Goal: Task Accomplishment & Management: Manage account settings

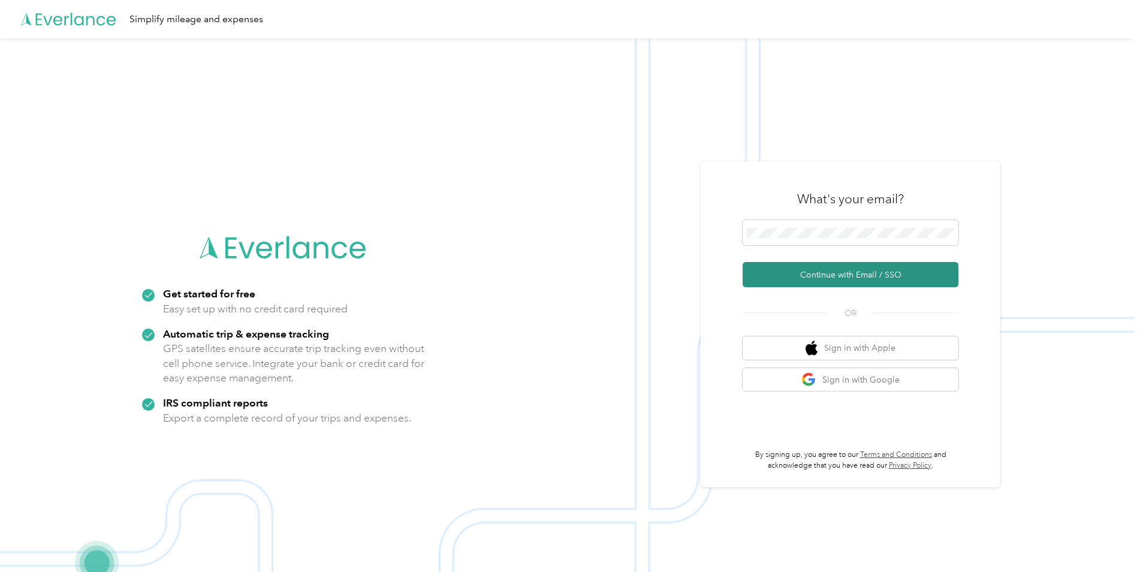
click at [821, 274] on button "Continue with Email / SSO" at bounding box center [851, 274] width 216 height 25
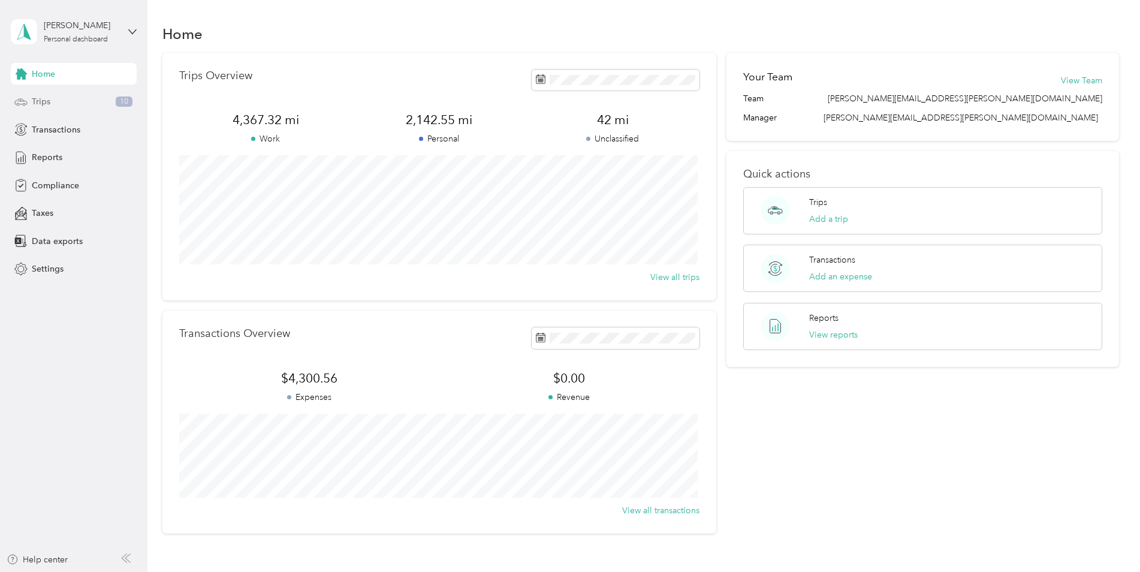
click at [44, 101] on span "Trips" at bounding box center [41, 101] width 19 height 13
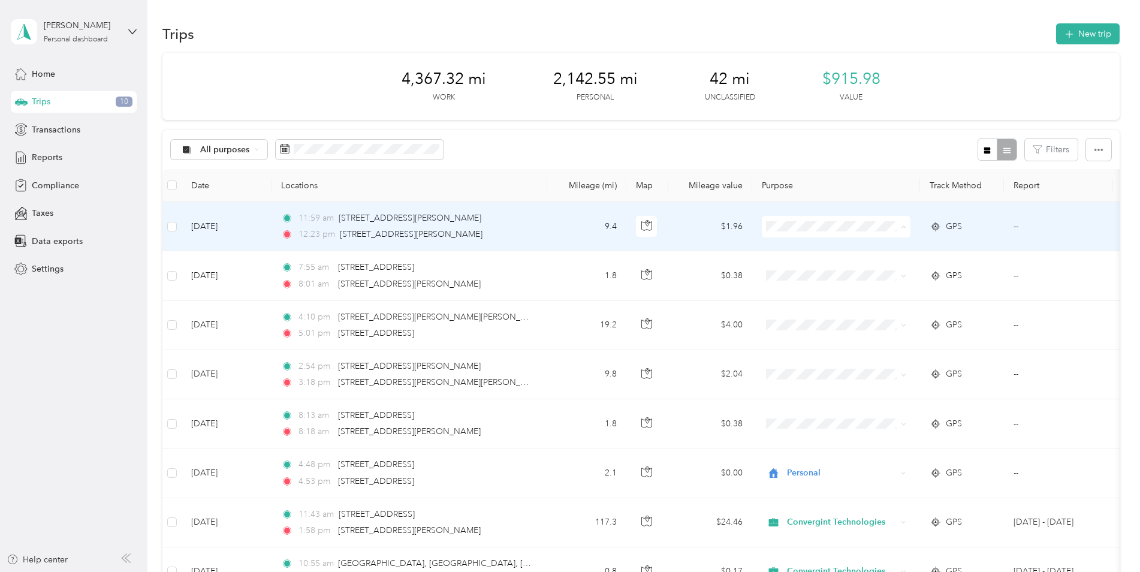
drag, startPoint x: 787, startPoint y: 219, endPoint x: 819, endPoint y: 252, distance: 45.8
click at [819, 252] on li "Convergint Technologies" at bounding box center [836, 249] width 149 height 21
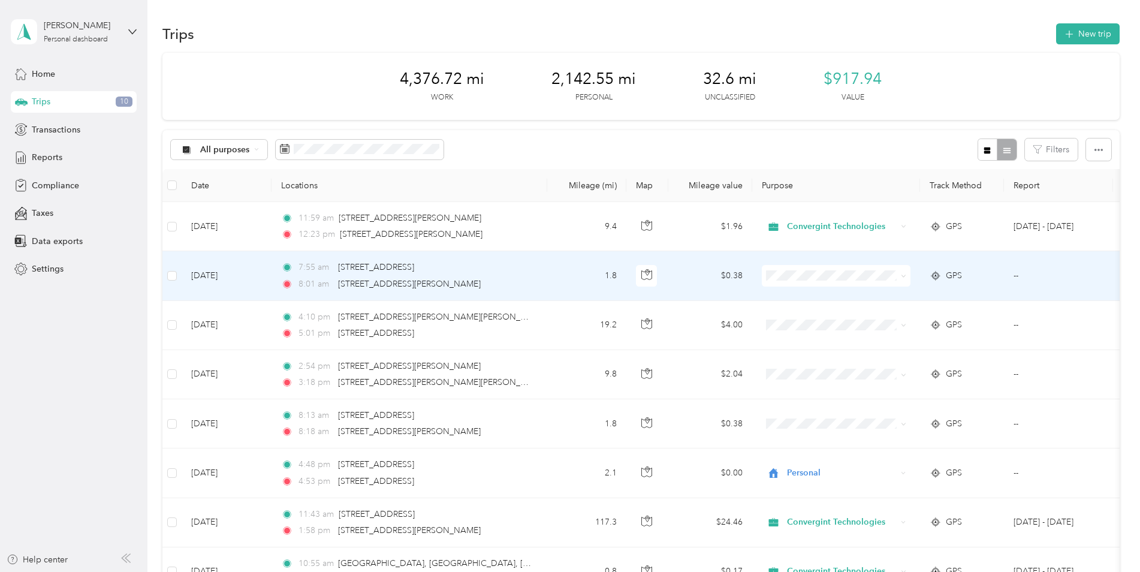
click at [802, 320] on li "Personal" at bounding box center [836, 316] width 149 height 21
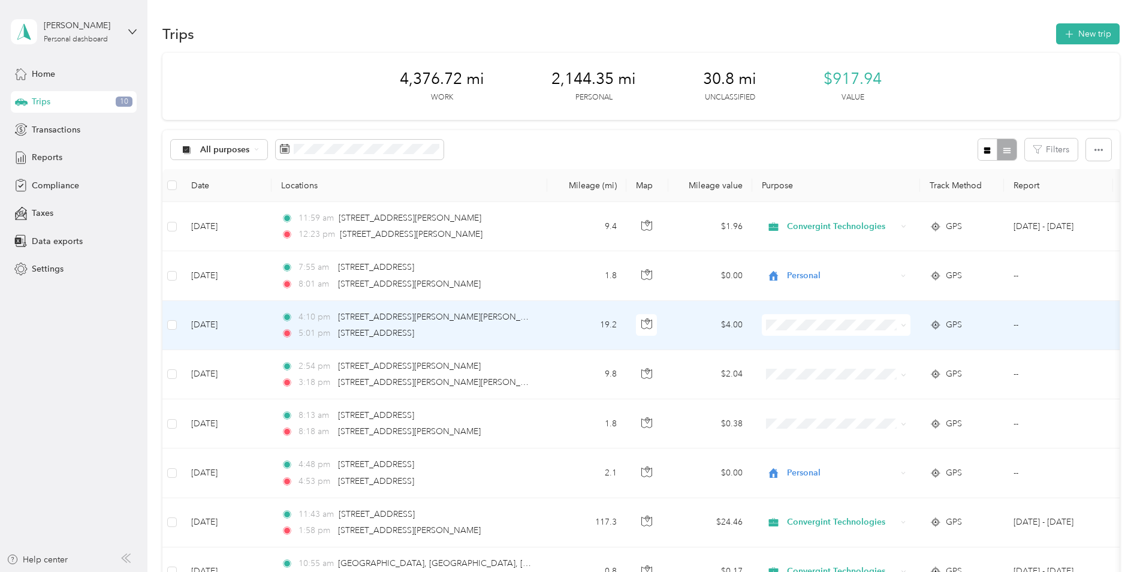
click at [805, 368] on li "Personal" at bounding box center [836, 363] width 149 height 21
click at [791, 326] on span "Personal" at bounding box center [842, 324] width 110 height 13
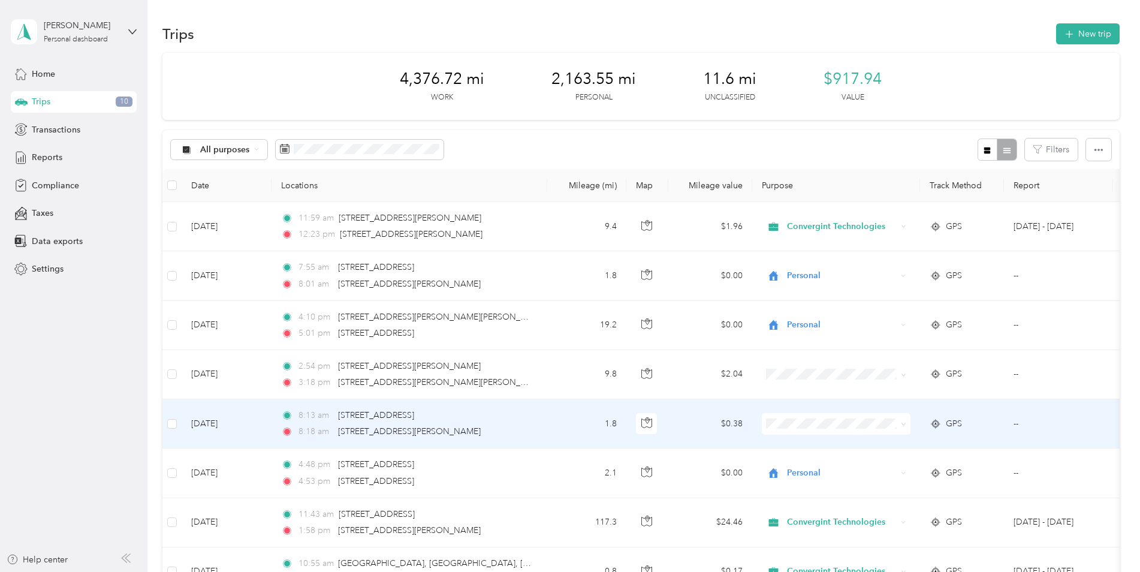
click at [803, 465] on span "Personal" at bounding box center [846, 460] width 111 height 13
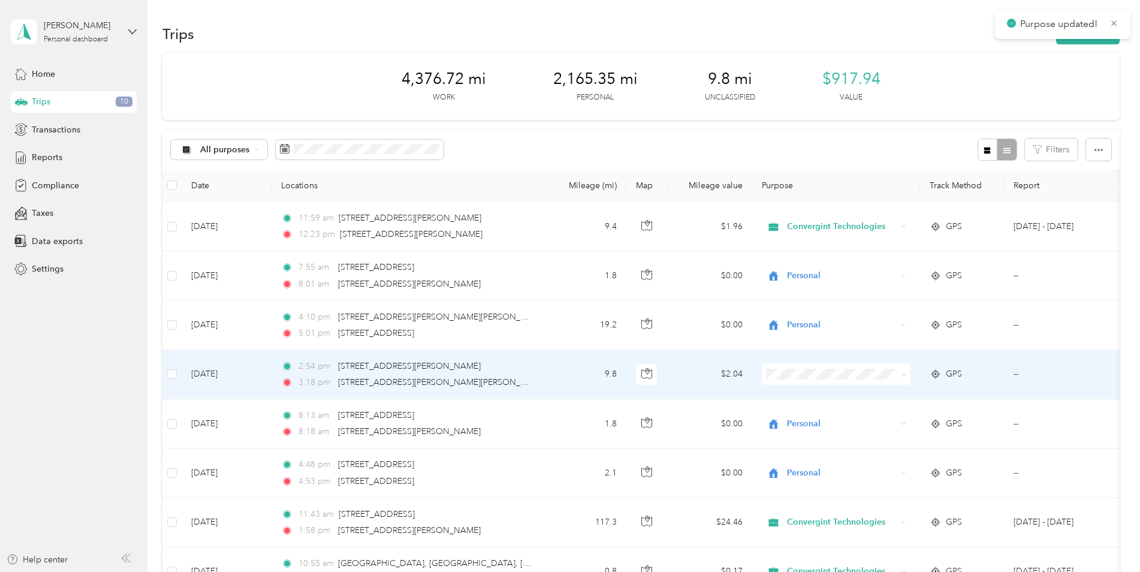
click at [803, 417] on span "Personal" at bounding box center [846, 417] width 111 height 13
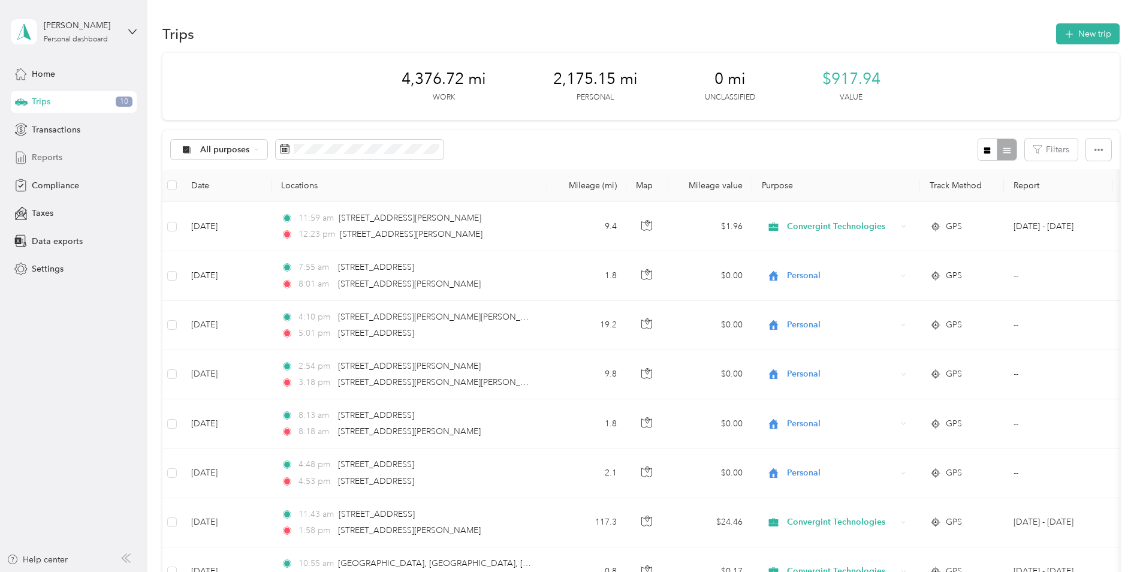
click at [53, 156] on span "Reports" at bounding box center [47, 157] width 31 height 13
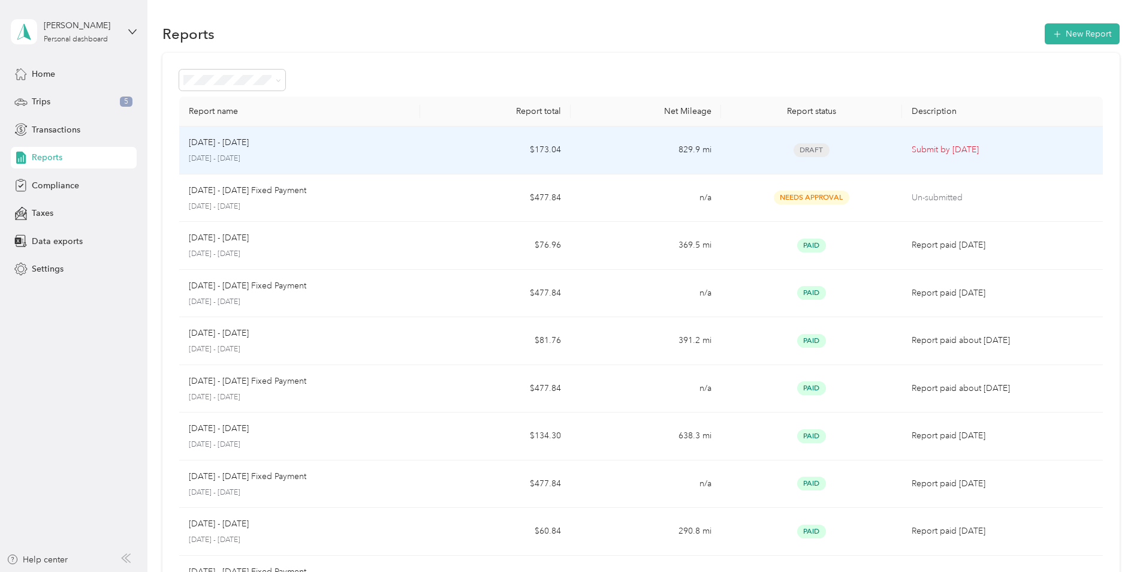
click at [812, 149] on span "Draft" at bounding box center [812, 150] width 36 height 14
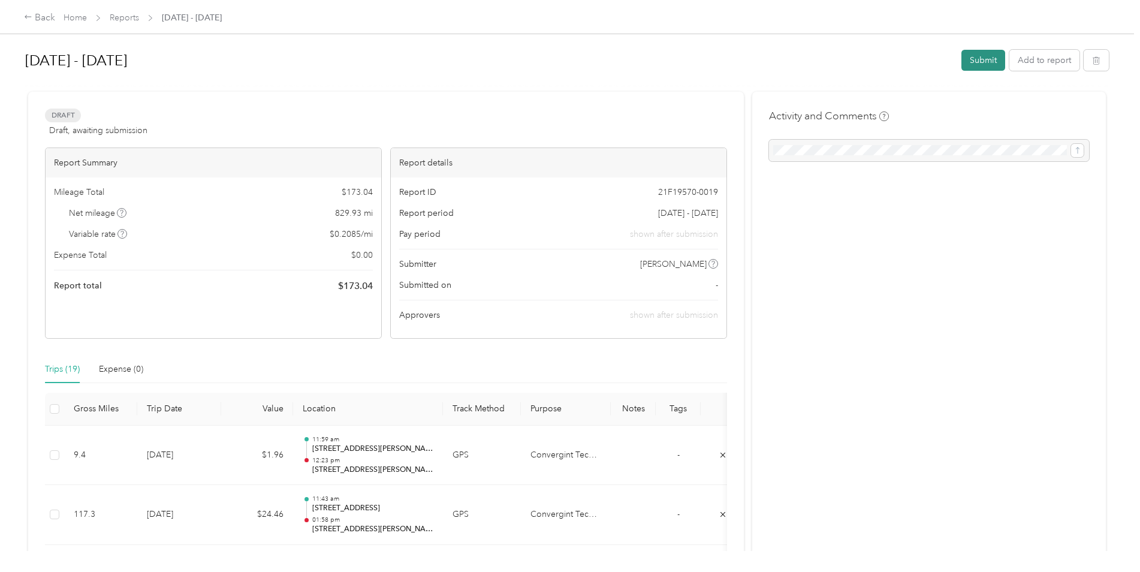
click at [981, 62] on button "Submit" at bounding box center [984, 60] width 44 height 21
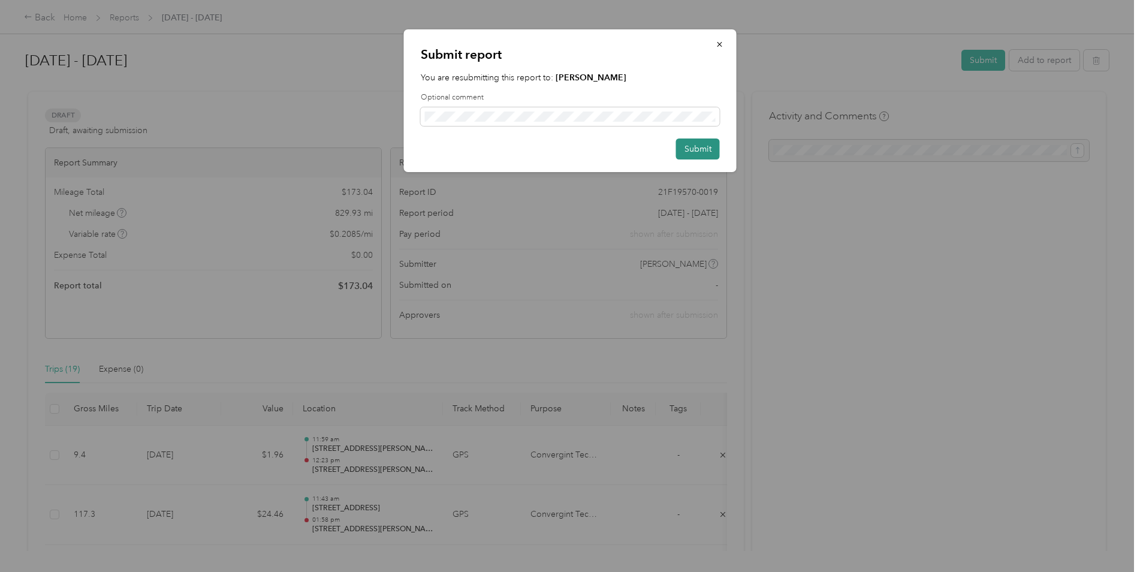
click at [696, 151] on button "Submit" at bounding box center [698, 148] width 44 height 21
